Goal: Navigation & Orientation: Find specific page/section

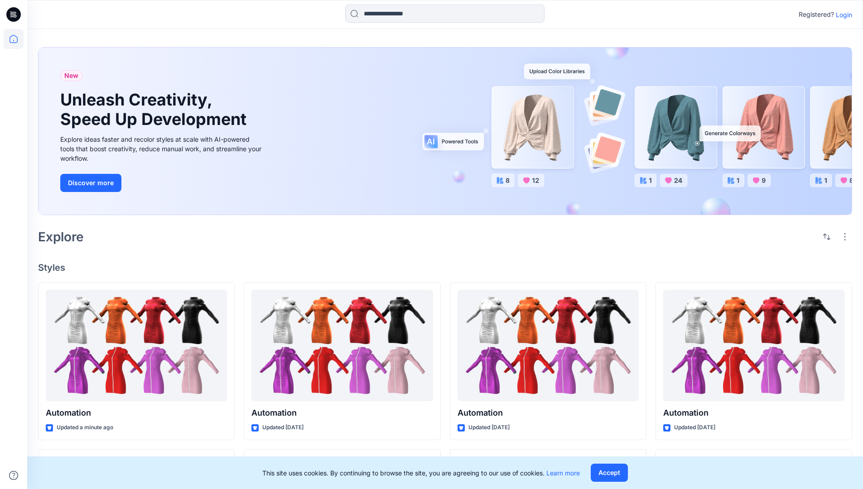
click at [842, 14] on p "Login" at bounding box center [844, 15] width 16 height 10
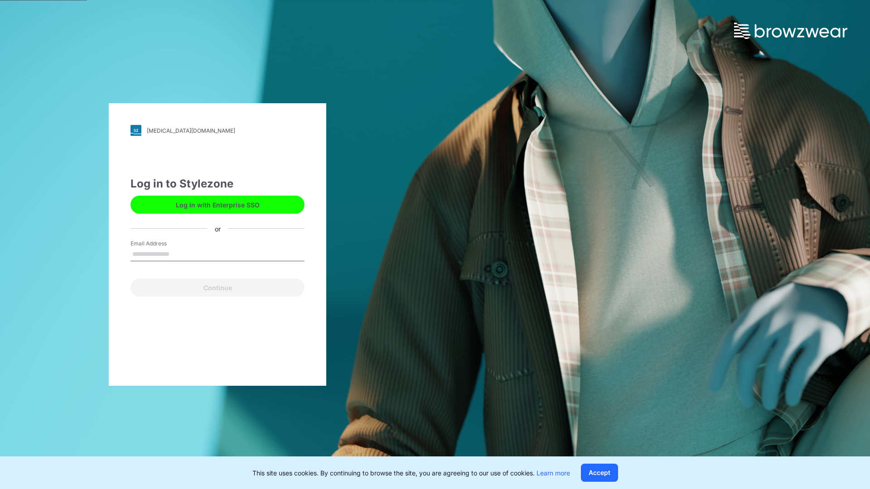
click at [179, 254] on input "Email Address" at bounding box center [217, 255] width 174 height 14
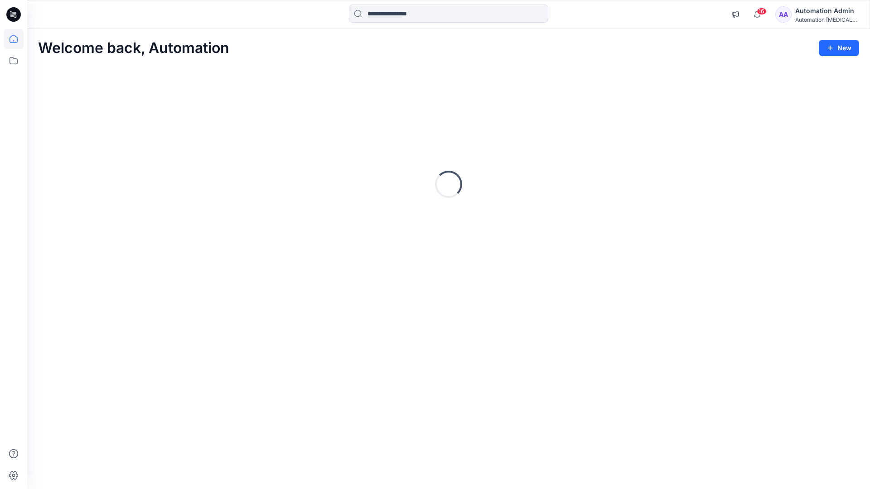
click at [17, 39] on icon at bounding box center [14, 39] width 8 height 8
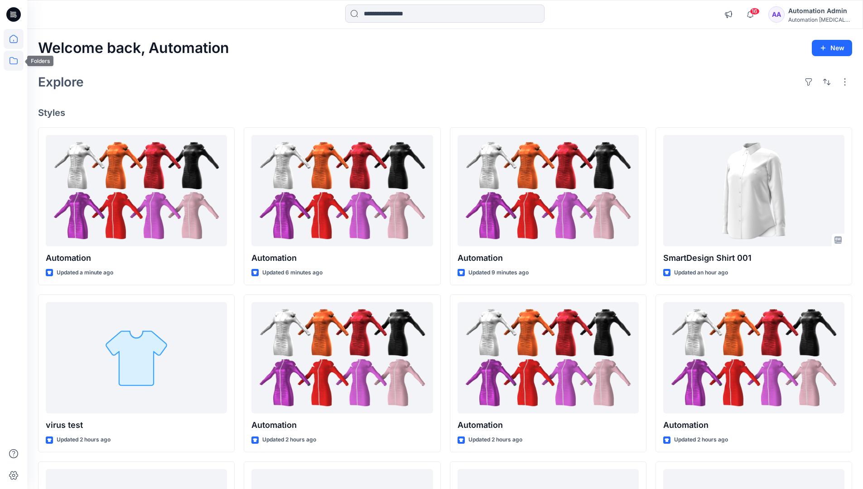
click at [14, 62] on icon at bounding box center [14, 61] width 20 height 20
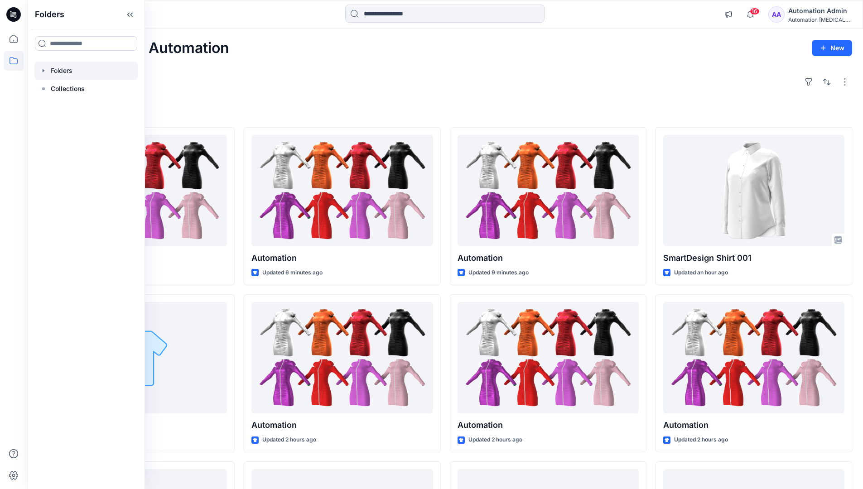
click at [51, 72] on div at bounding box center [85, 71] width 103 height 18
